Goal: Transaction & Acquisition: Book appointment/travel/reservation

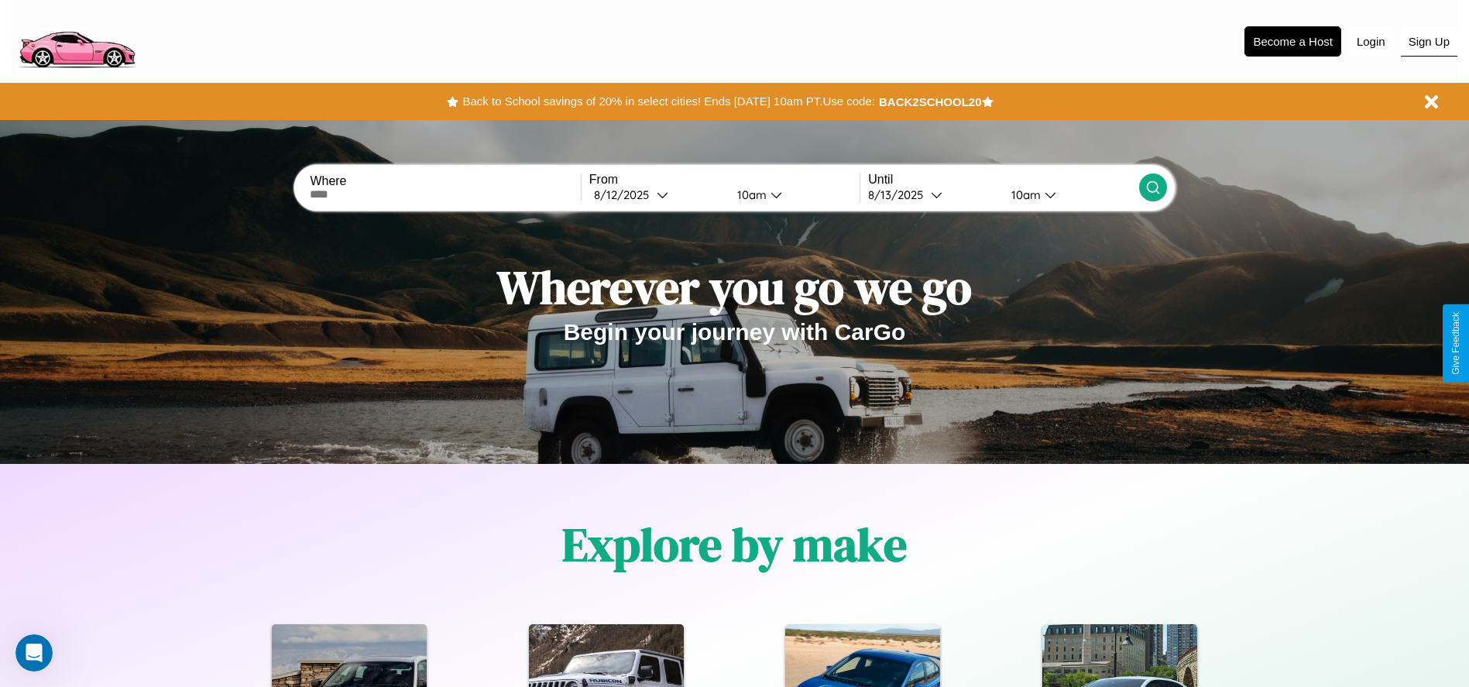
click at [1429, 41] on button "Sign Up" at bounding box center [1429, 41] width 57 height 29
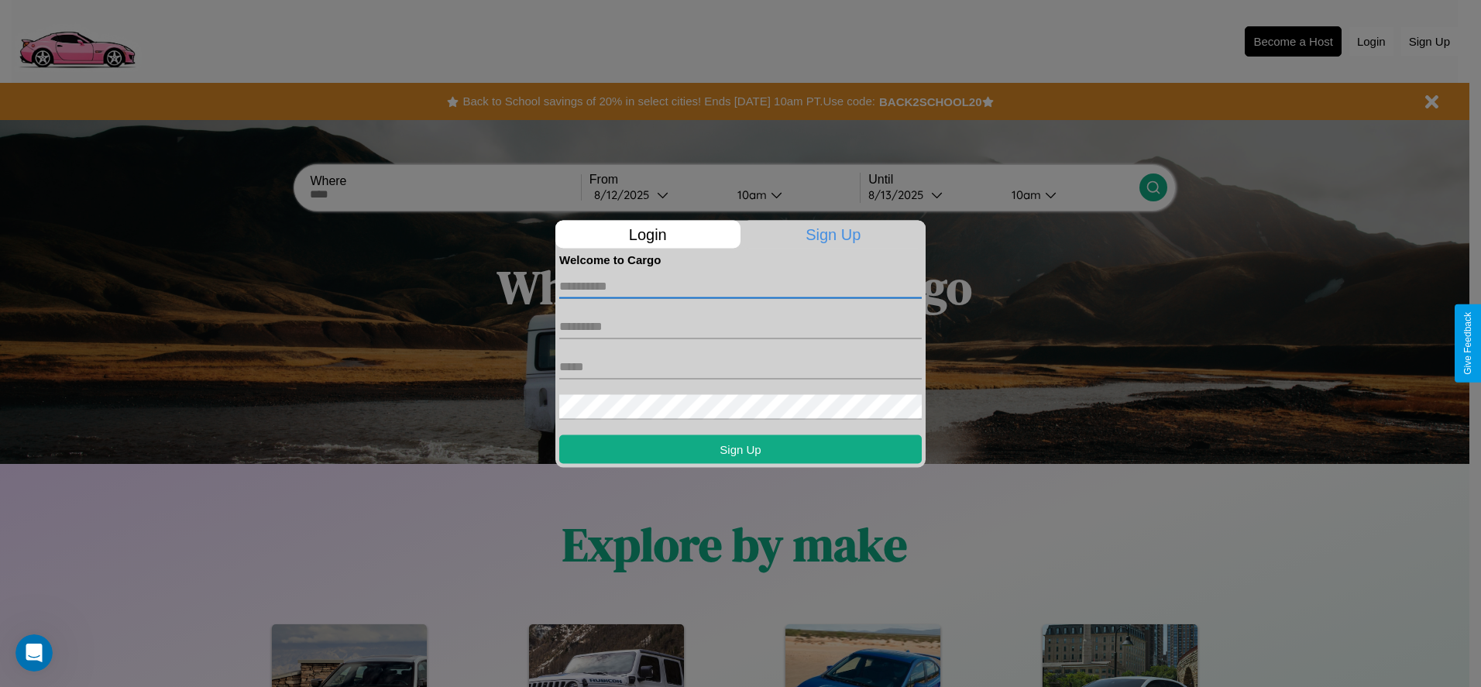
click at [740, 286] on input "text" at bounding box center [740, 285] width 362 height 25
type input "*******"
click at [740, 326] on input "text" at bounding box center [740, 326] width 362 height 25
type input "****"
click at [740, 366] on input "text" at bounding box center [740, 366] width 362 height 25
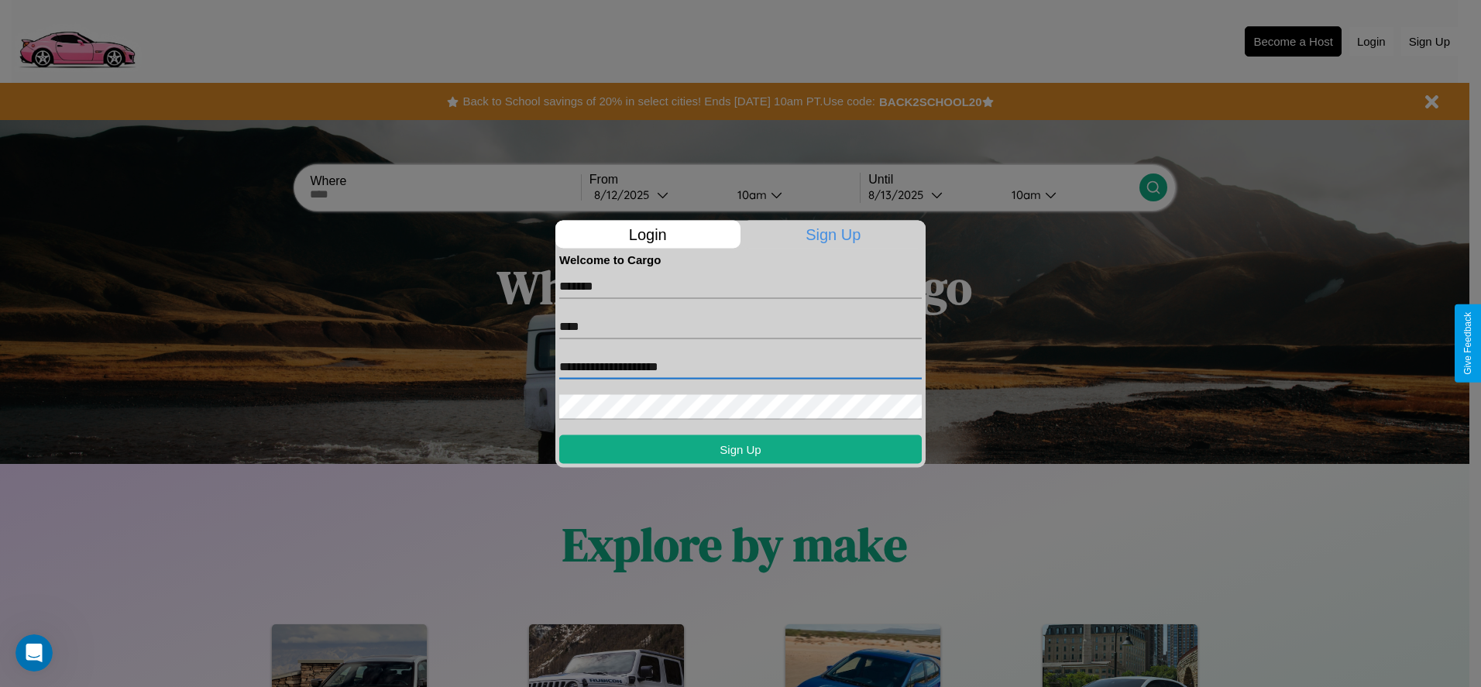
type input "**********"
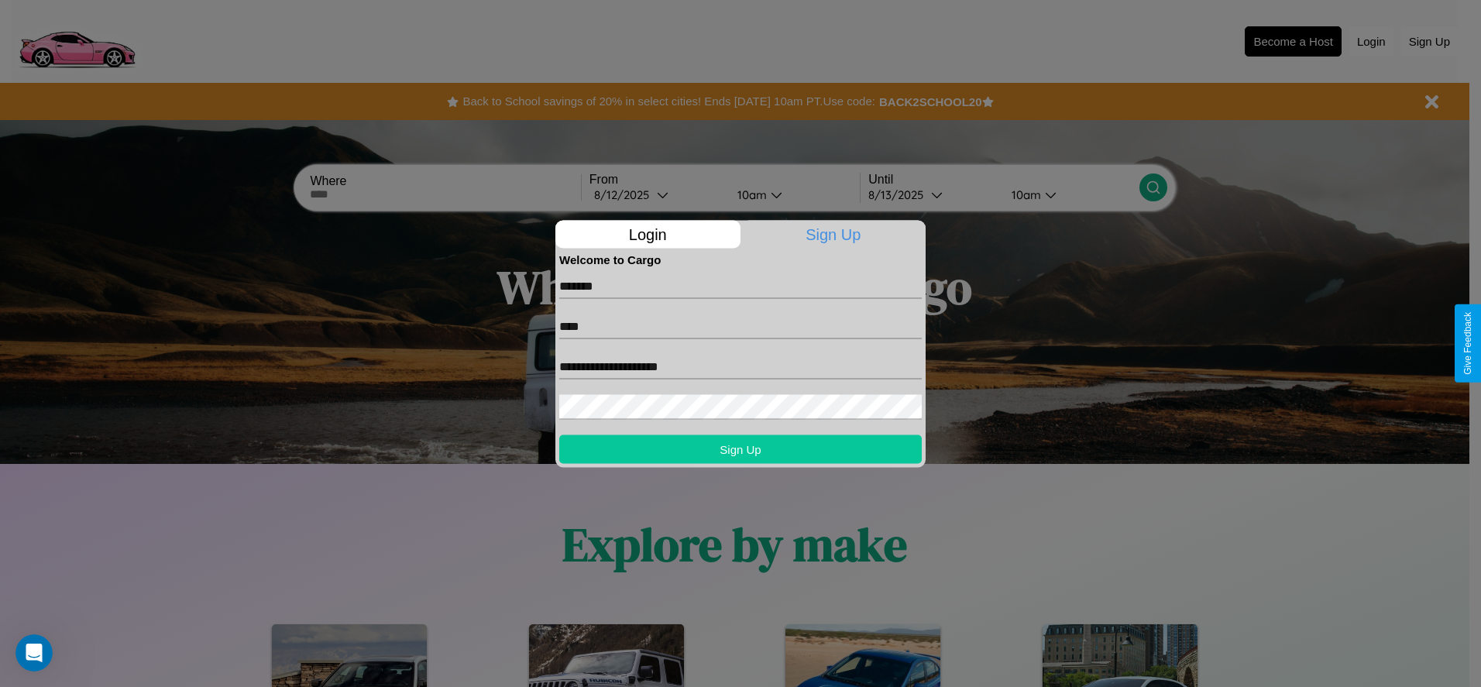
click at [740, 448] on button "Sign Up" at bounding box center [740, 448] width 362 height 29
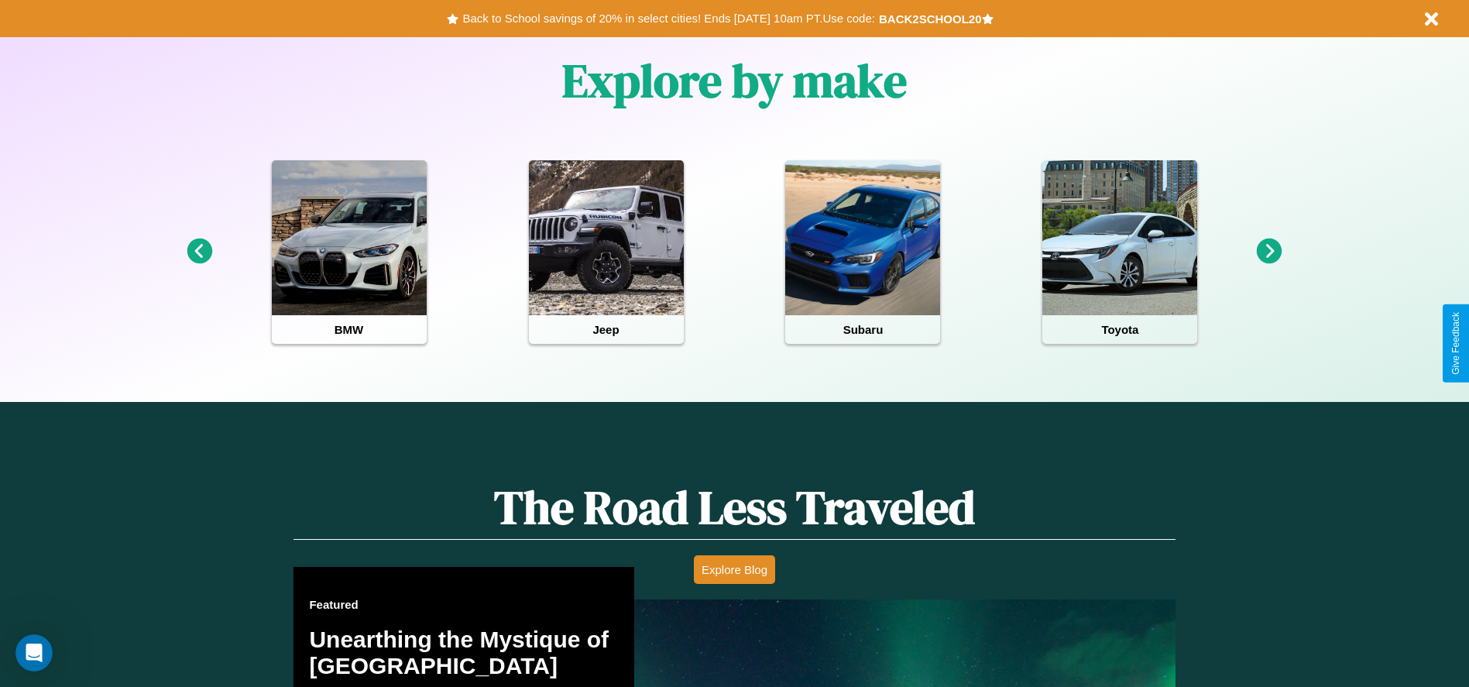
scroll to position [690, 0]
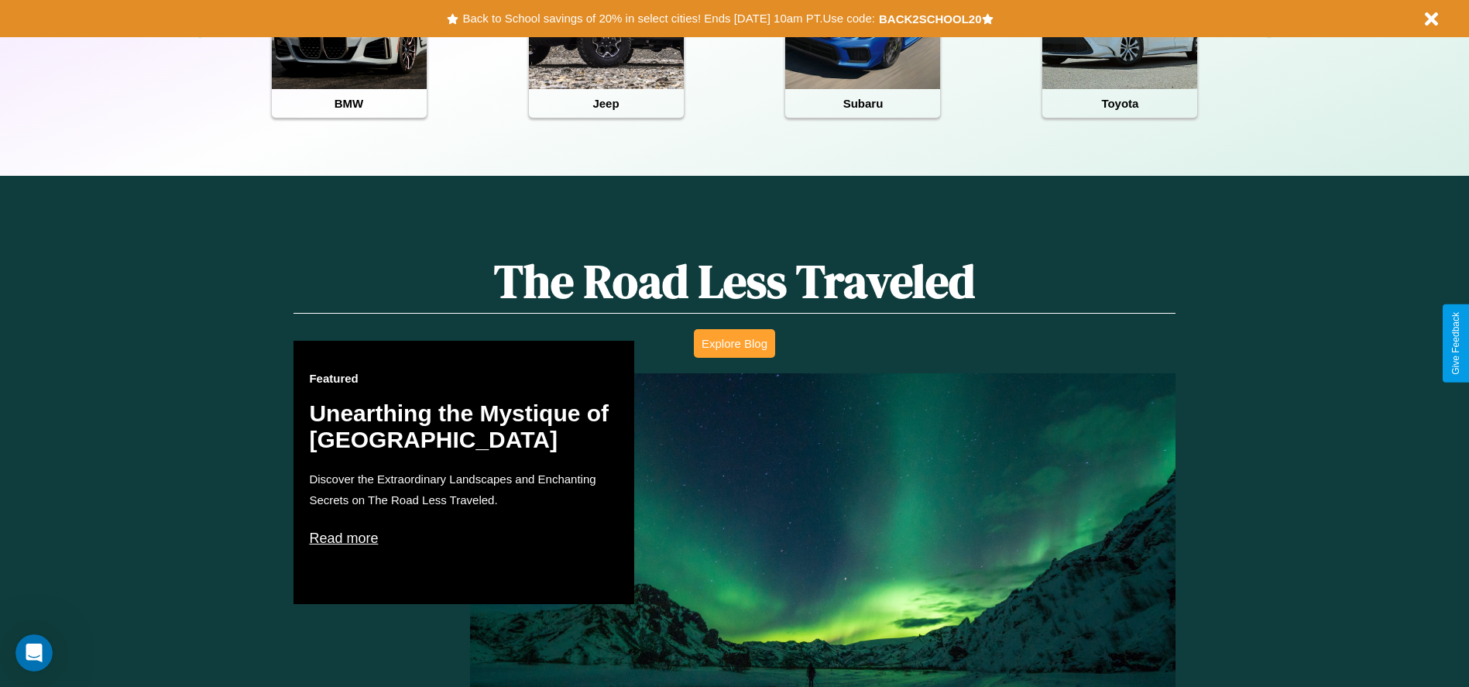
click at [734, 343] on button "Explore Blog" at bounding box center [734, 343] width 81 height 29
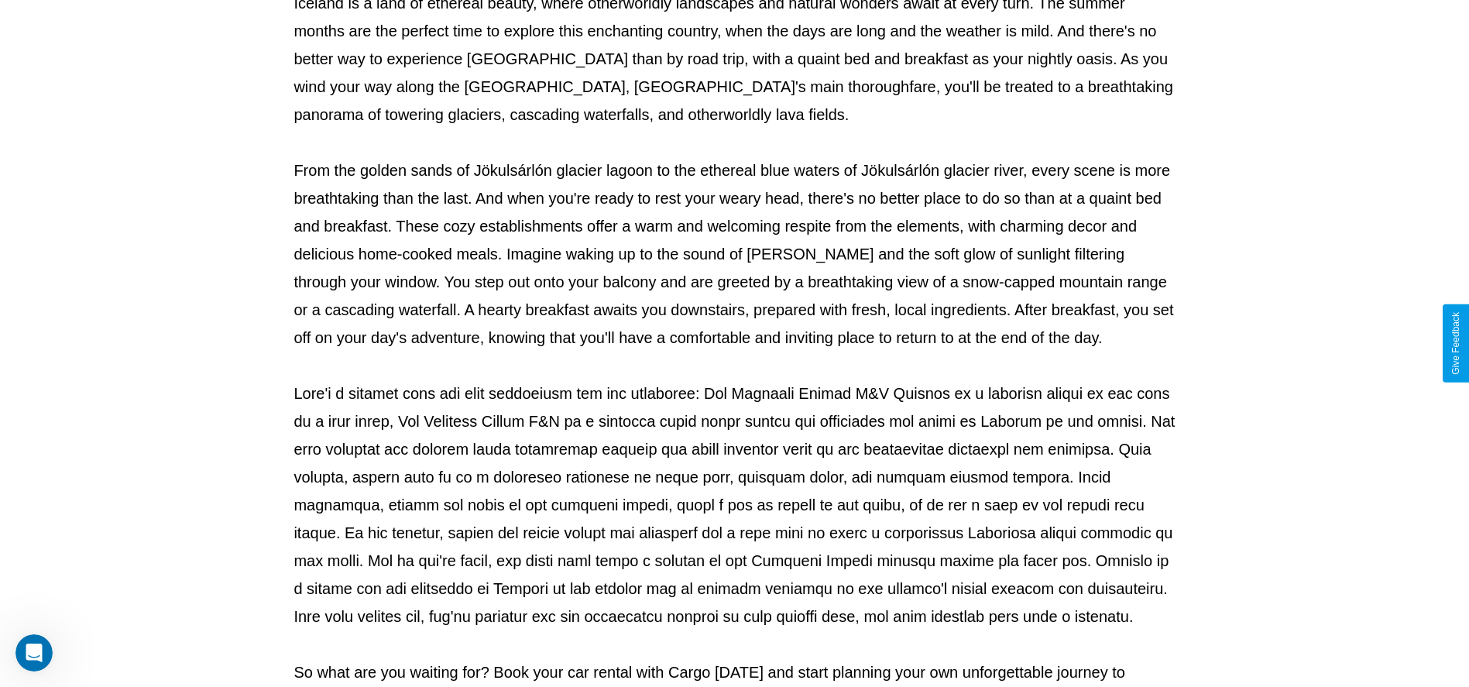
scroll to position [513, 0]
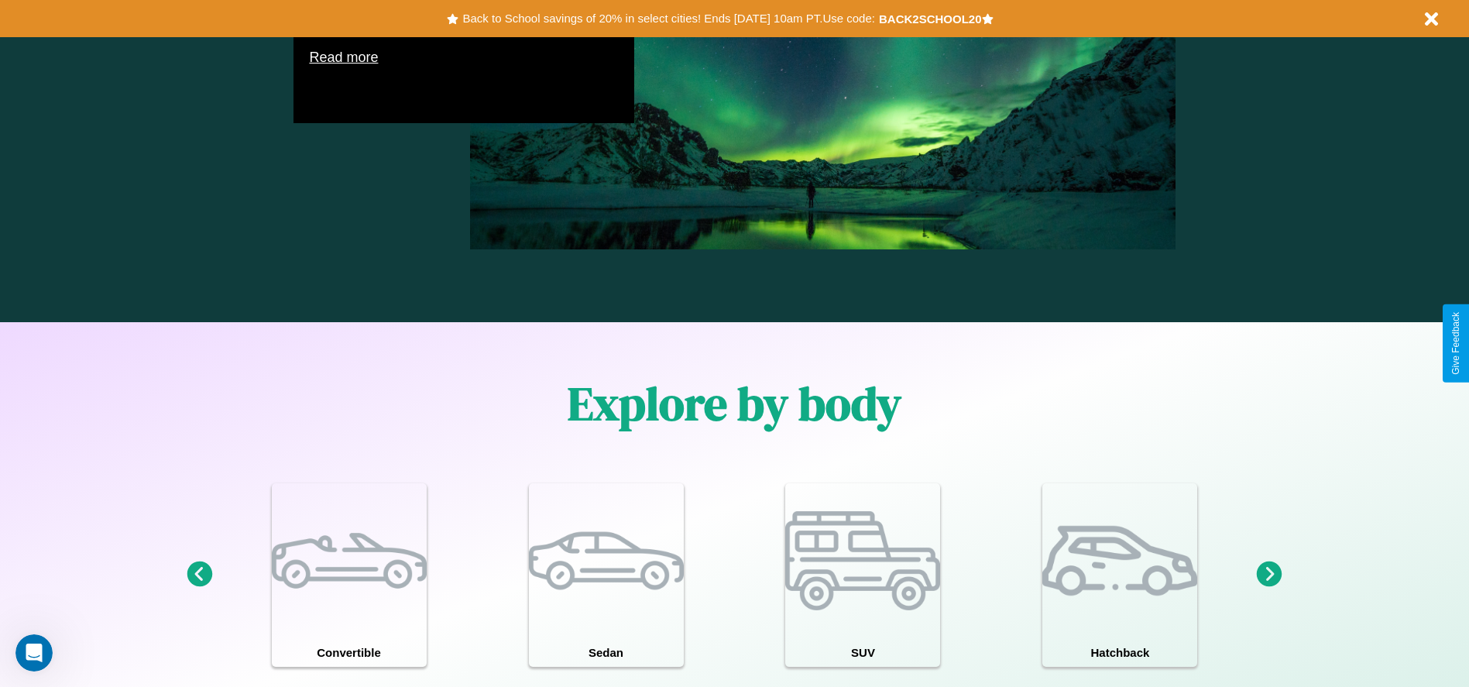
scroll to position [1351, 0]
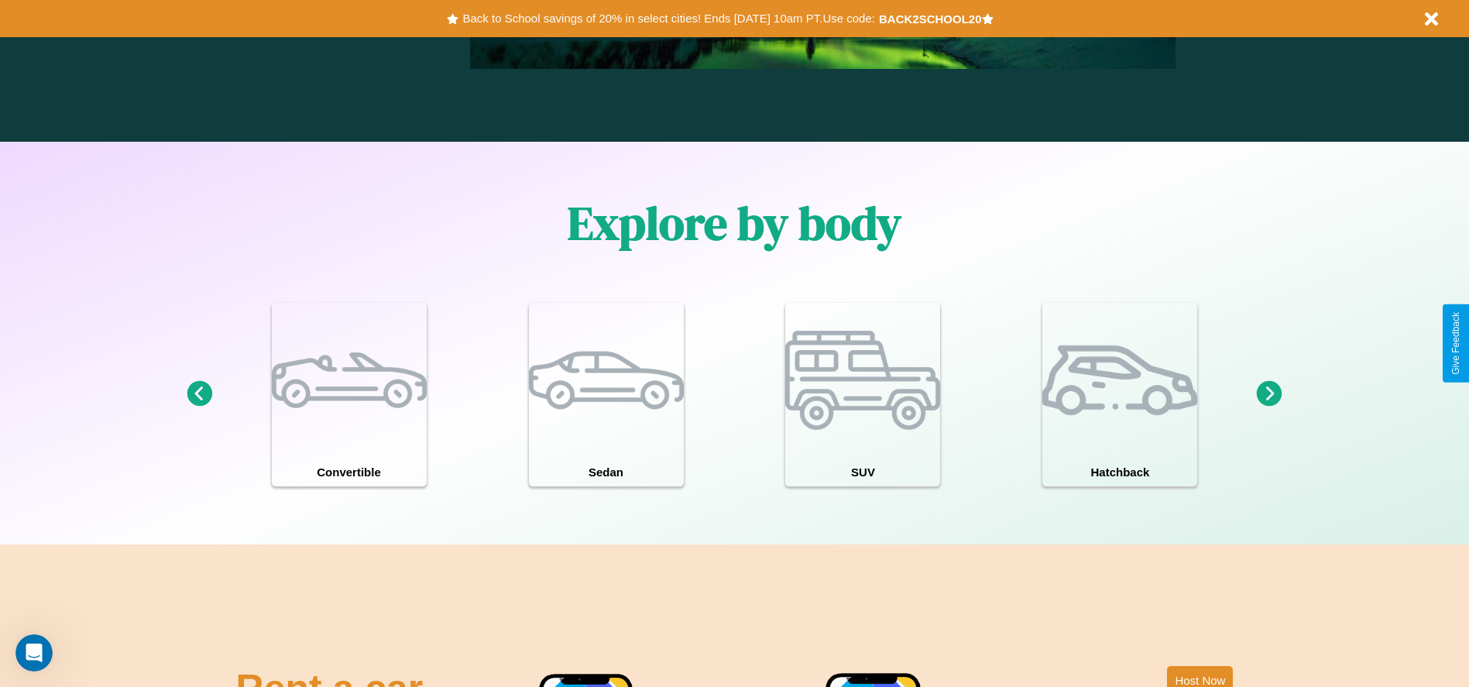
click at [199, 394] on icon at bounding box center [200, 394] width 26 height 26
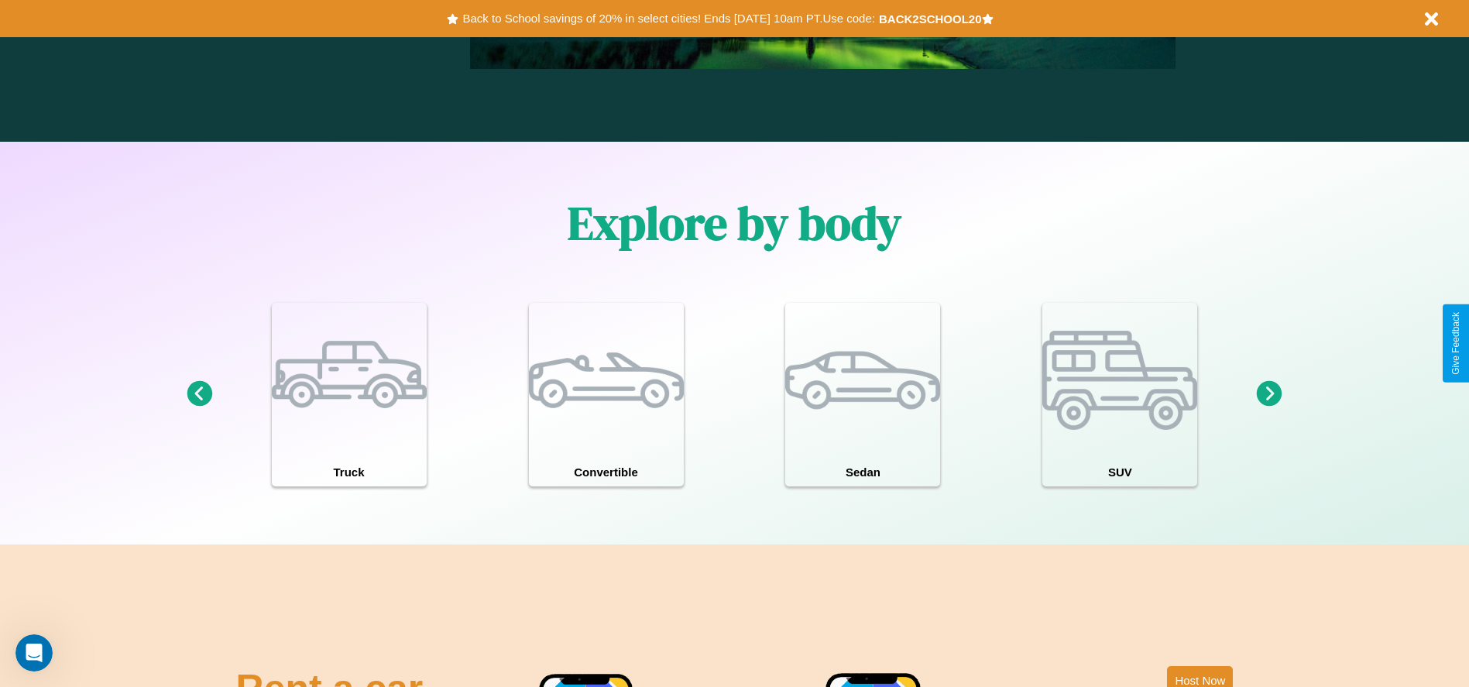
click at [1269, 394] on icon at bounding box center [1270, 394] width 26 height 26
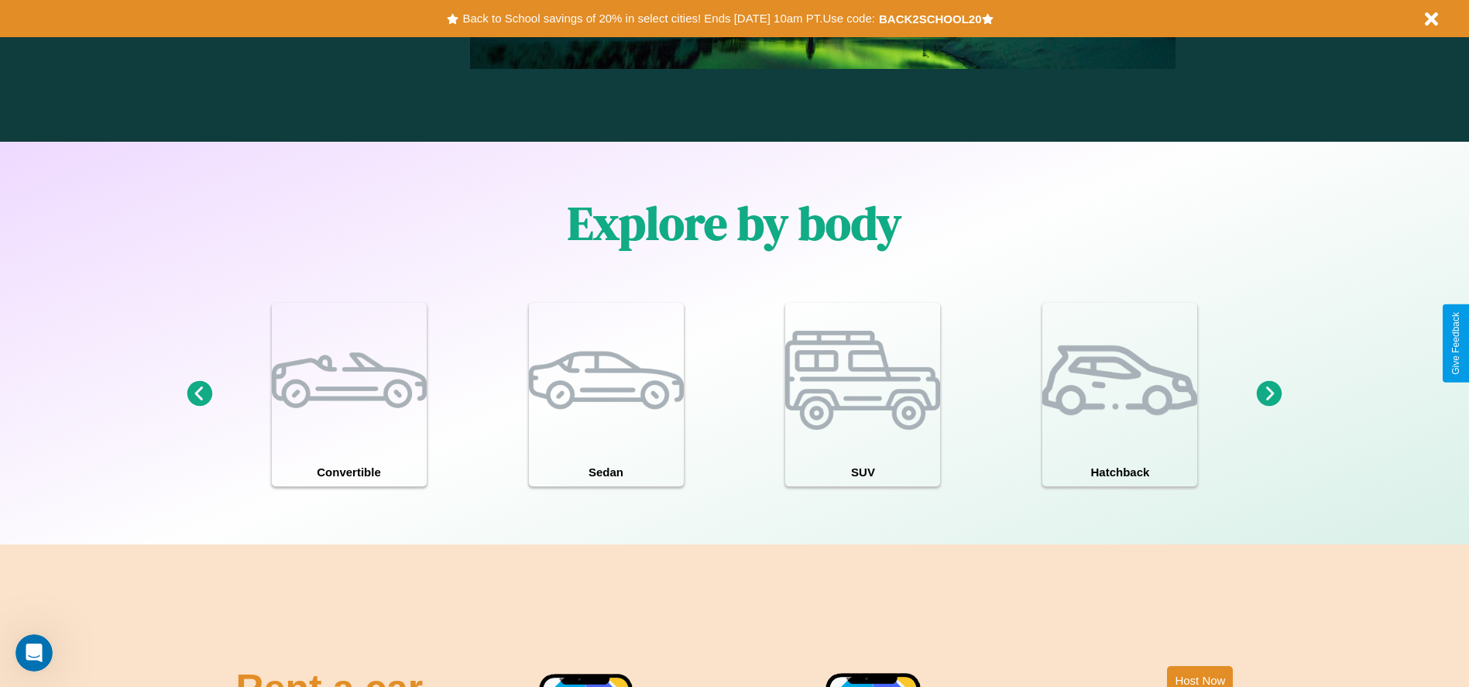
click at [199, 394] on icon at bounding box center [200, 394] width 26 height 26
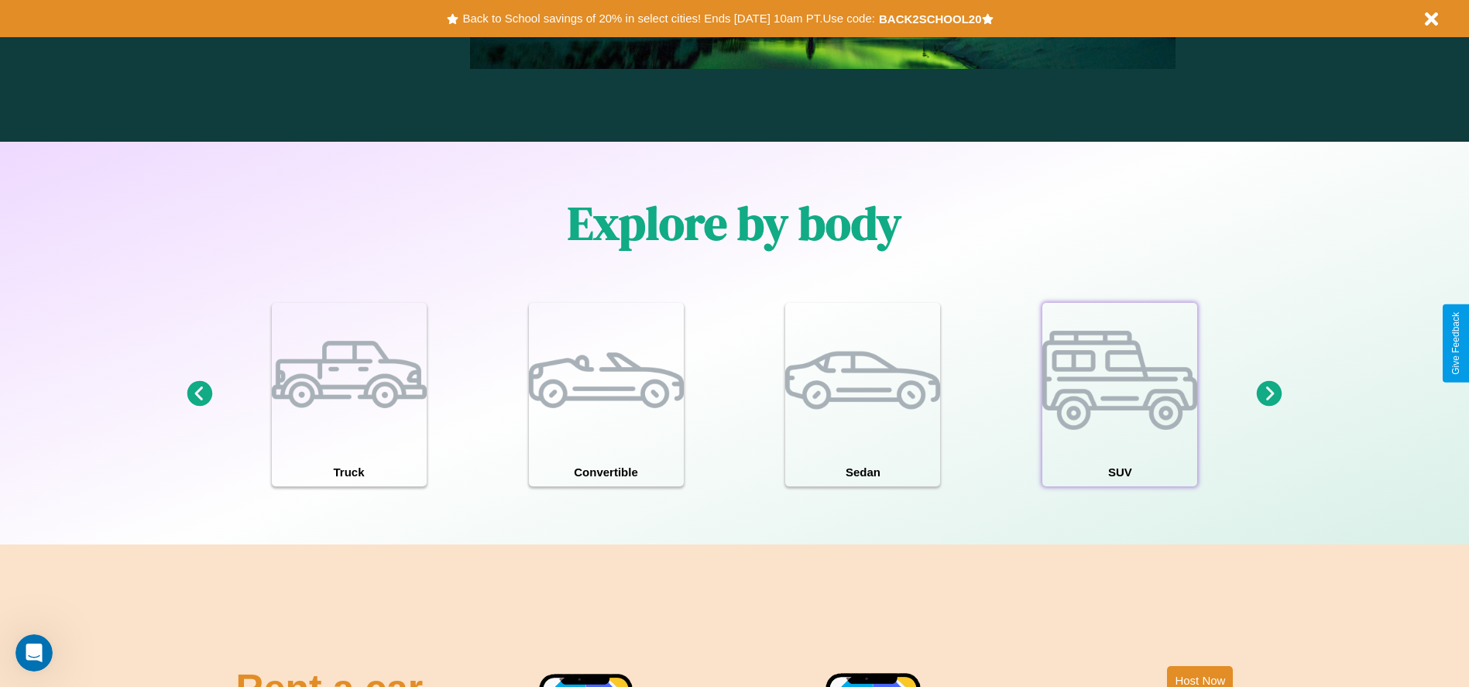
click at [1120, 394] on div at bounding box center [1119, 380] width 155 height 155
